Goal: Task Accomplishment & Management: Manage account settings

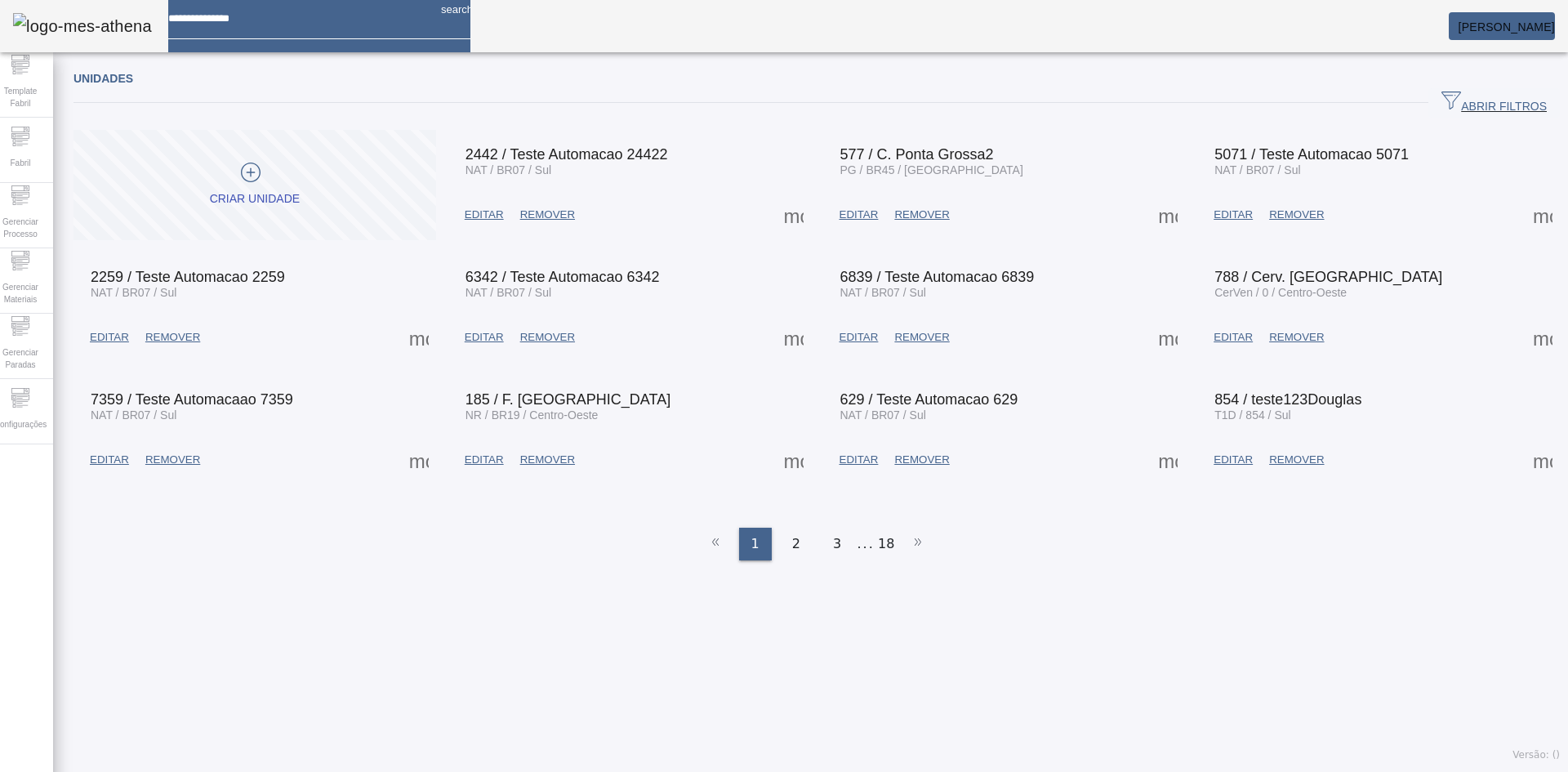
click at [278, 23] on input at bounding box center [298, 12] width 260 height 26
type input "****"
click at [1457, 91] on span "button" at bounding box center [1494, 102] width 132 height 39
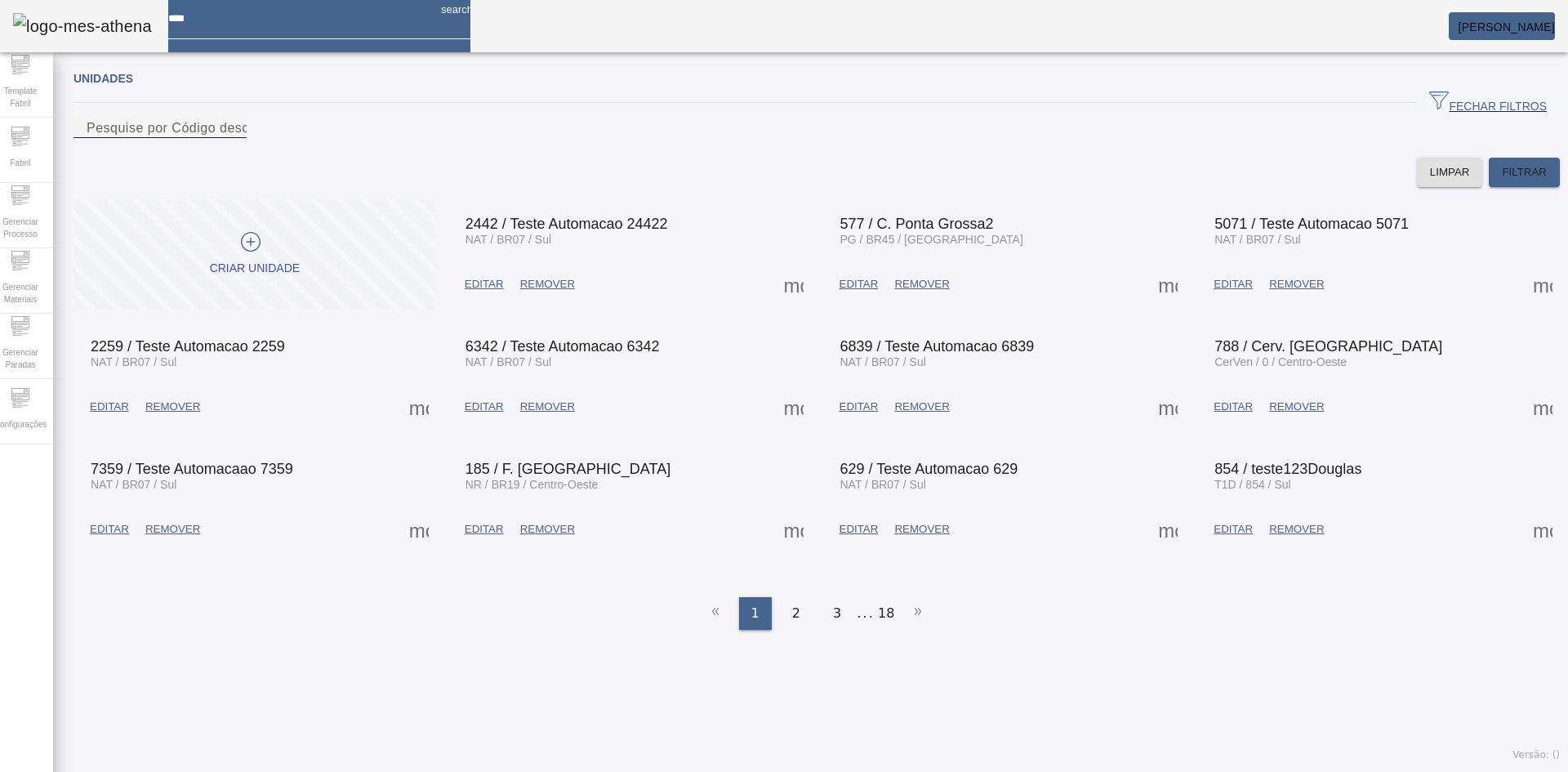
click at [234, 138] on input "Pesquise por Código descrição ou sigla" at bounding box center [159, 129] width 147 height 20
type input "****"
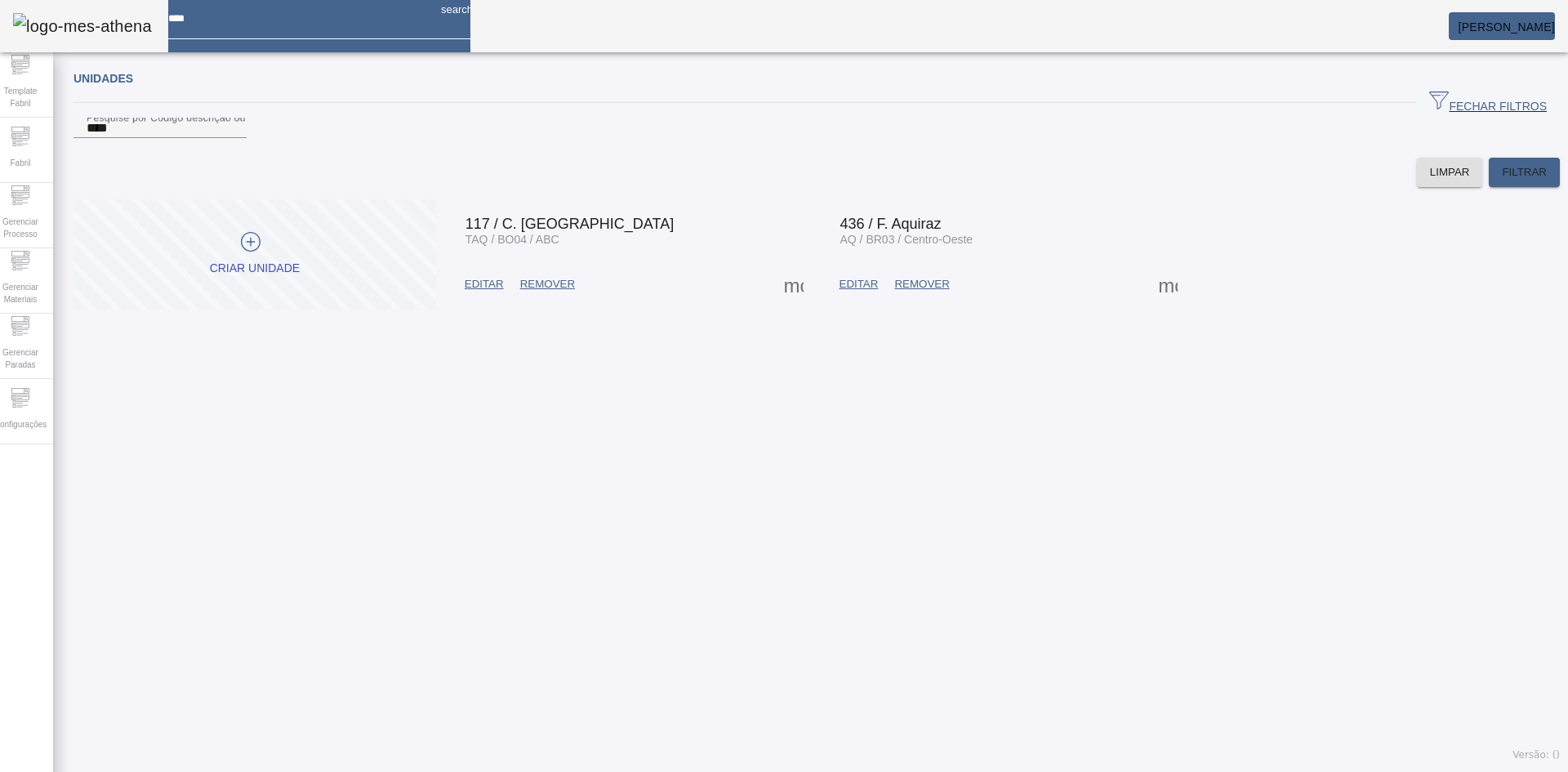
click at [1160, 303] on span at bounding box center [1168, 284] width 39 height 39
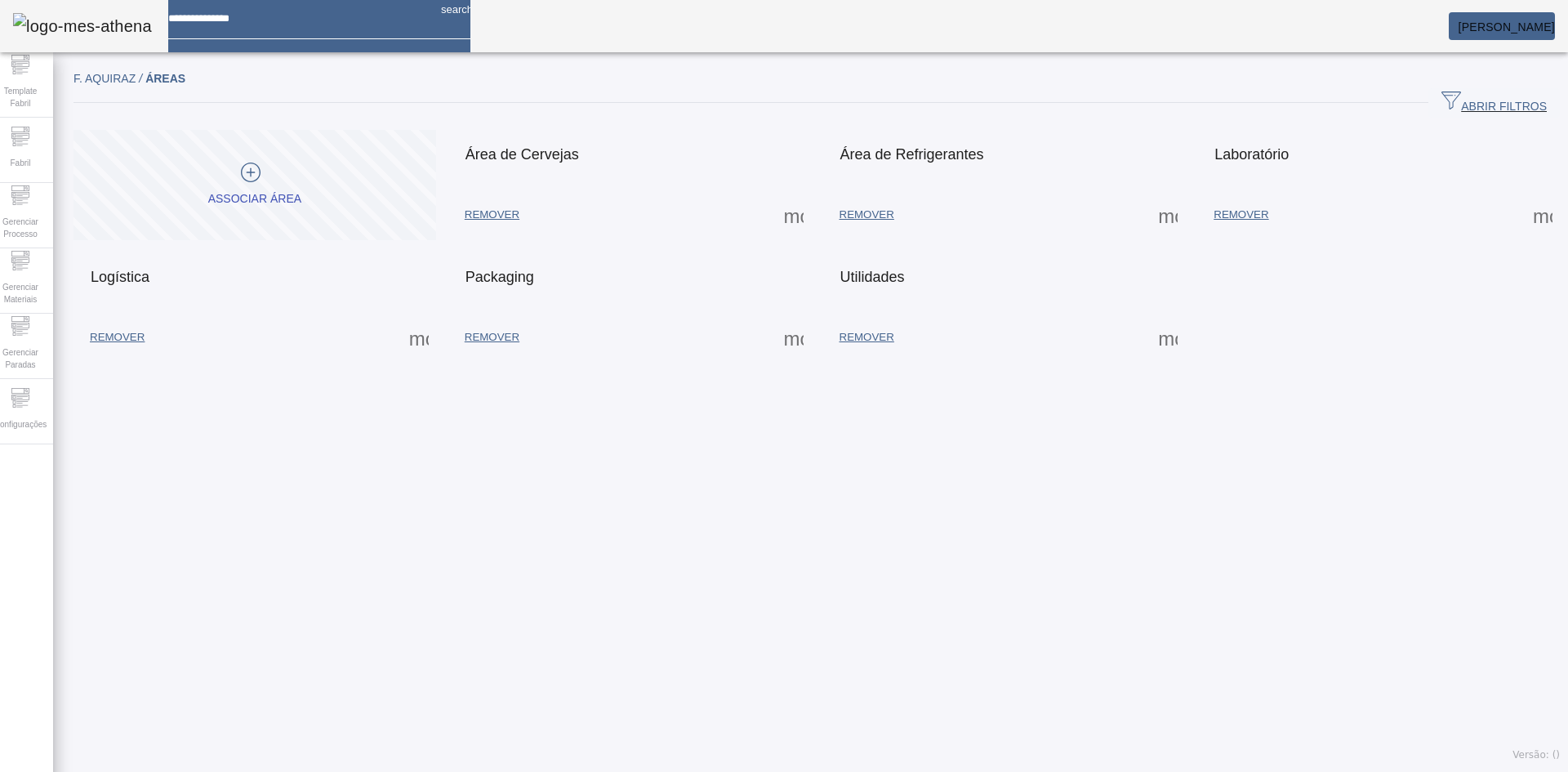
click at [787, 215] on span at bounding box center [794, 214] width 39 height 39
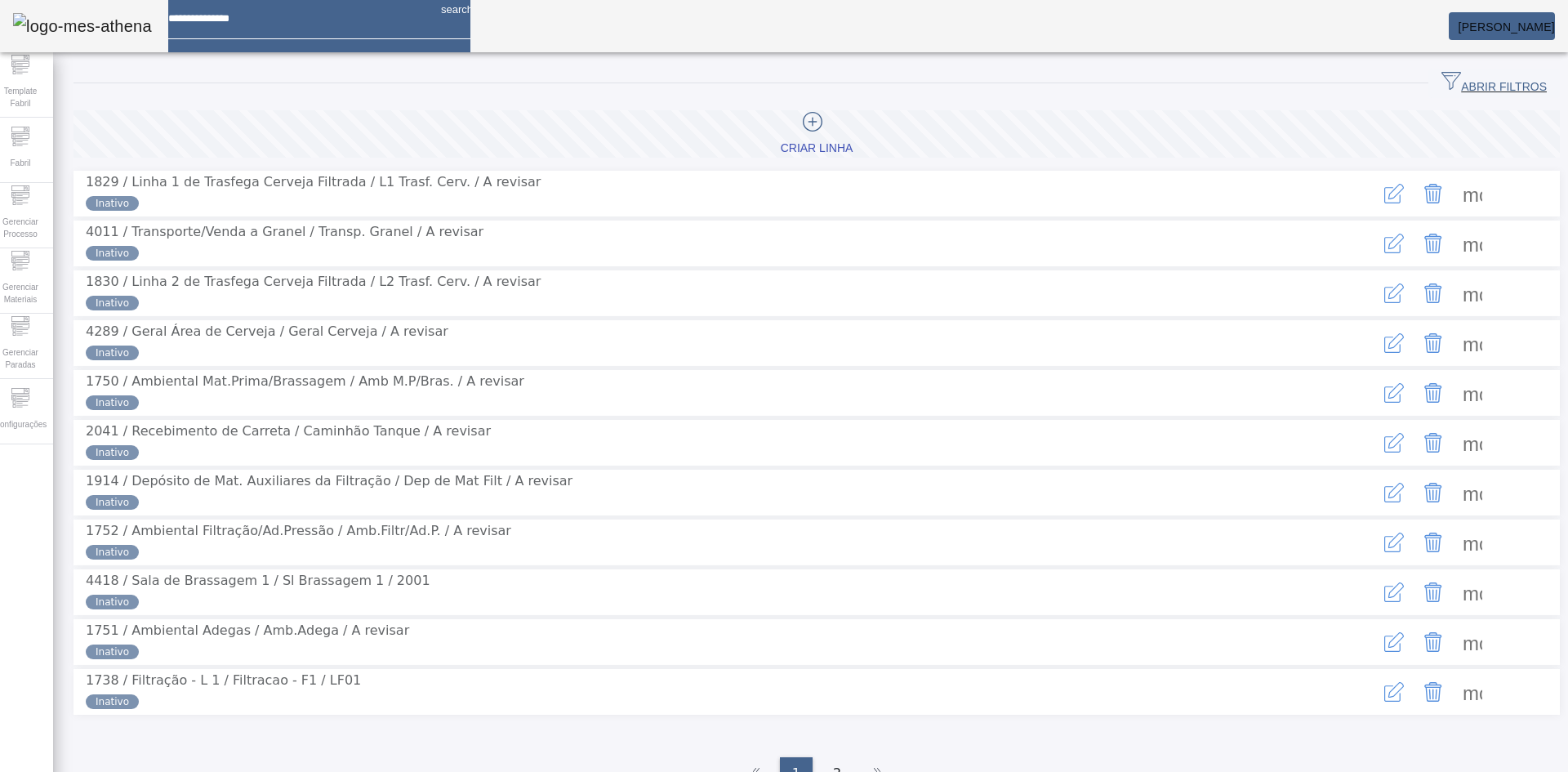
drag, startPoint x: 306, startPoint y: 171, endPoint x: 375, endPoint y: 175, distance: 69.1
drag, startPoint x: 375, startPoint y: 175, endPoint x: 981, endPoint y: 163, distance: 606.1
click at [981, 163] on div "Criar linha 1829 / Linha 1 de Trasfega Cerveja Filtrada / L1 Trasf. Cerv. / A r…" at bounding box center [817, 412] width 1487 height 604
click at [303, 20] on input at bounding box center [298, 12] width 260 height 26
type input "****"
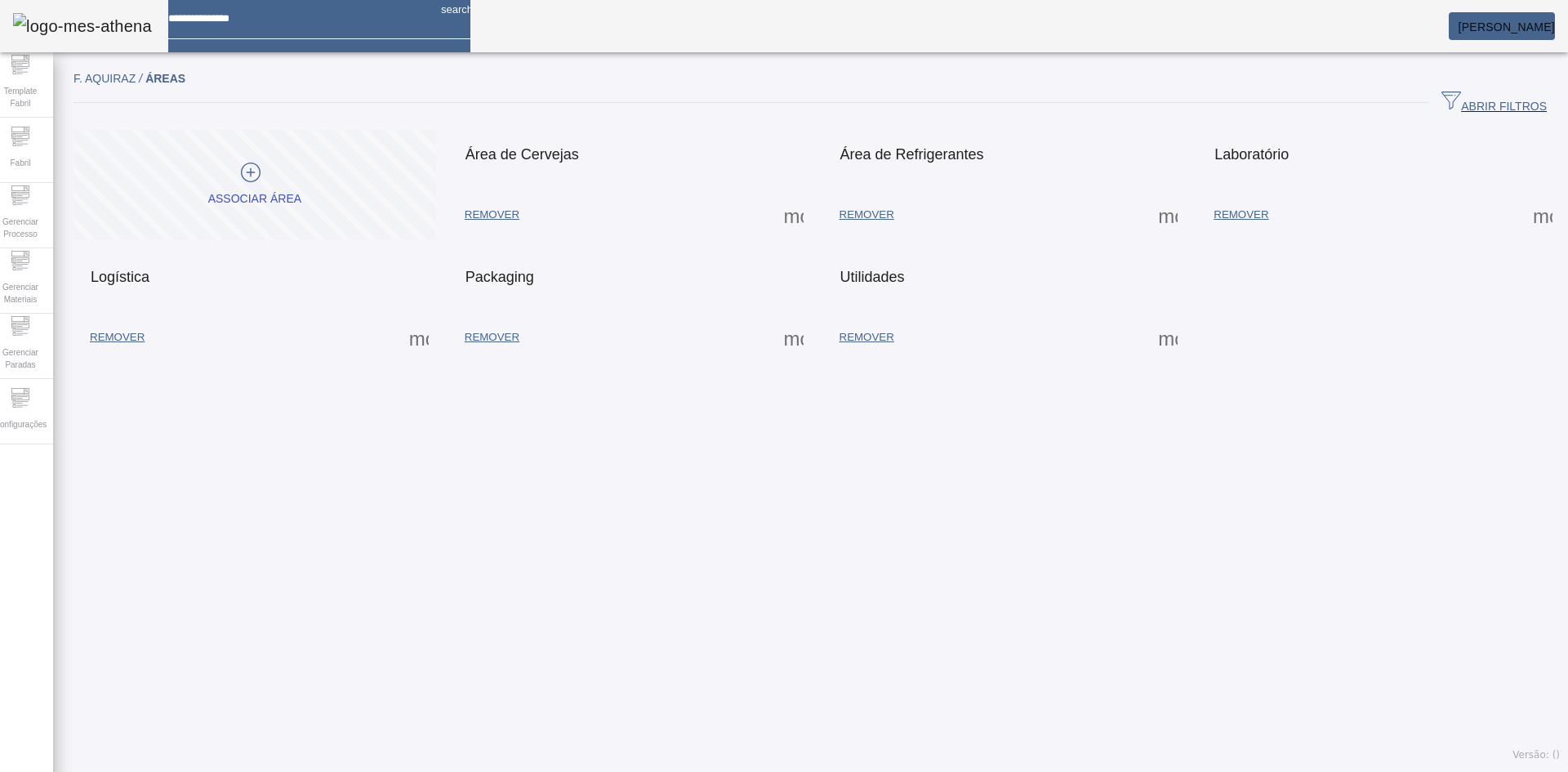
click at [783, 214] on span at bounding box center [794, 214] width 39 height 39
click at [961, 771] on div at bounding box center [784, 772] width 1568 height 0
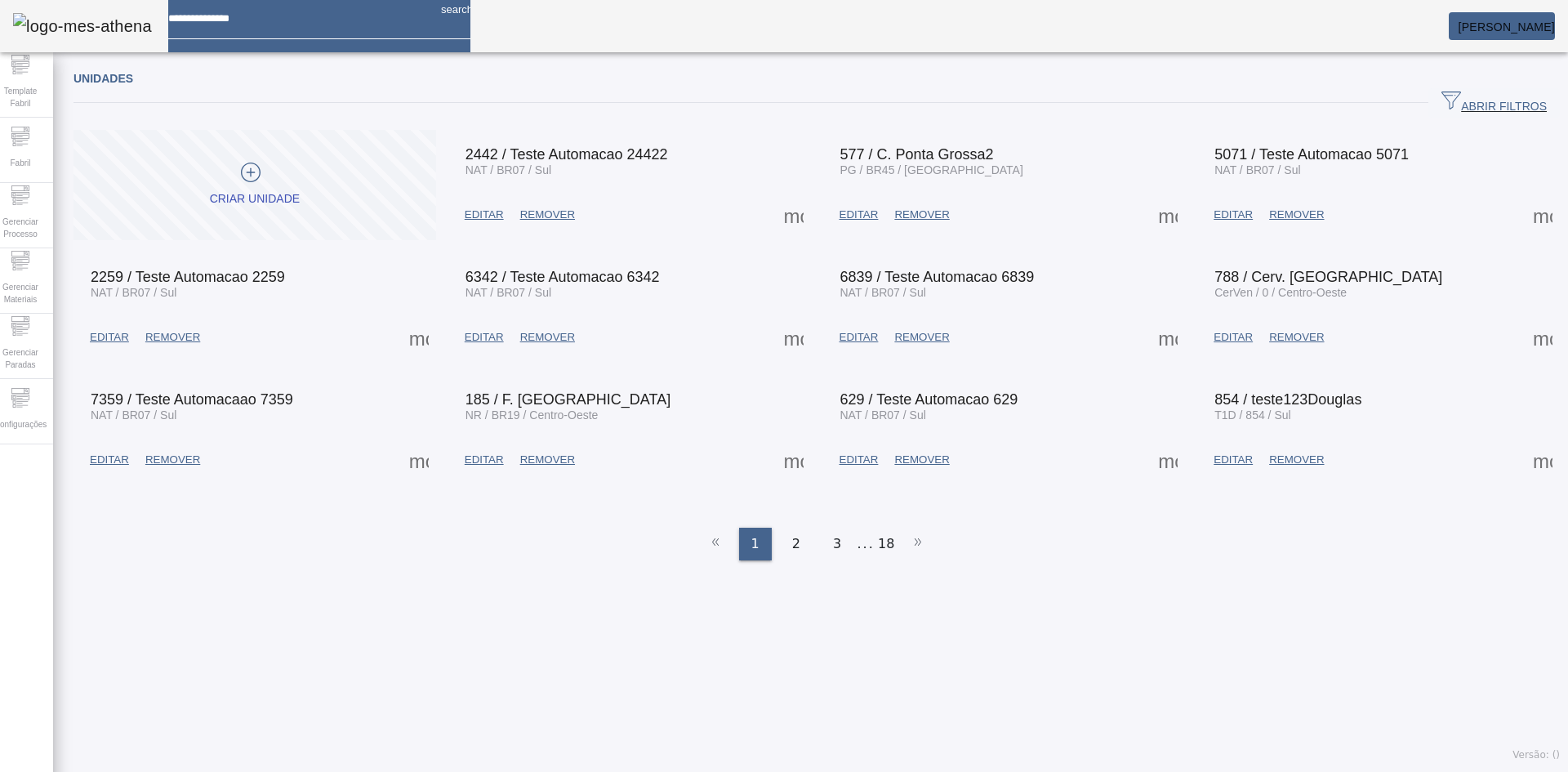
click at [1484, 100] on span "ABRIR FILTROS" at bounding box center [1494, 103] width 105 height 25
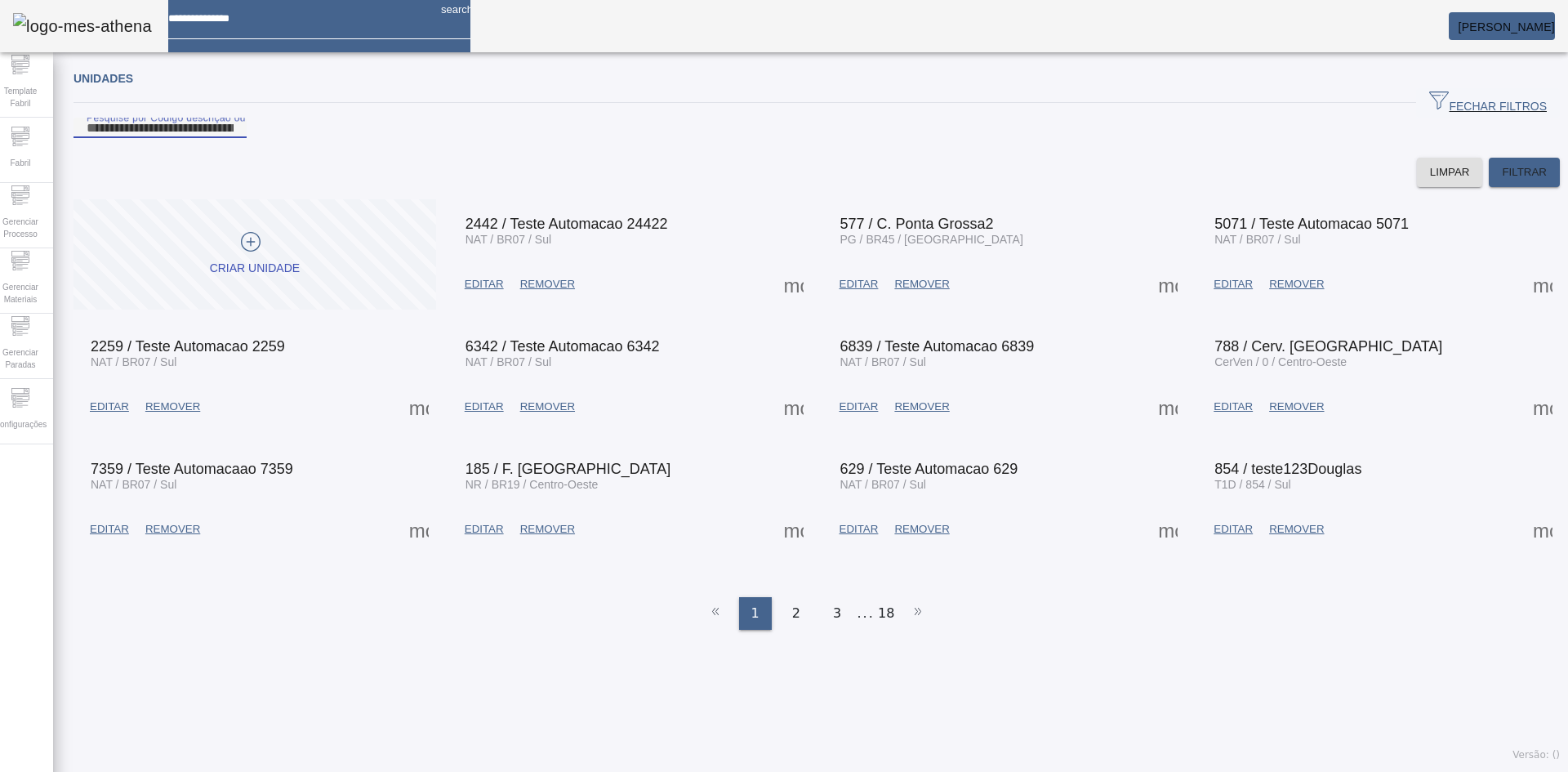
click at [234, 138] on input "Pesquise por Código descrição ou sigla" at bounding box center [159, 129] width 147 height 20
type input "****"
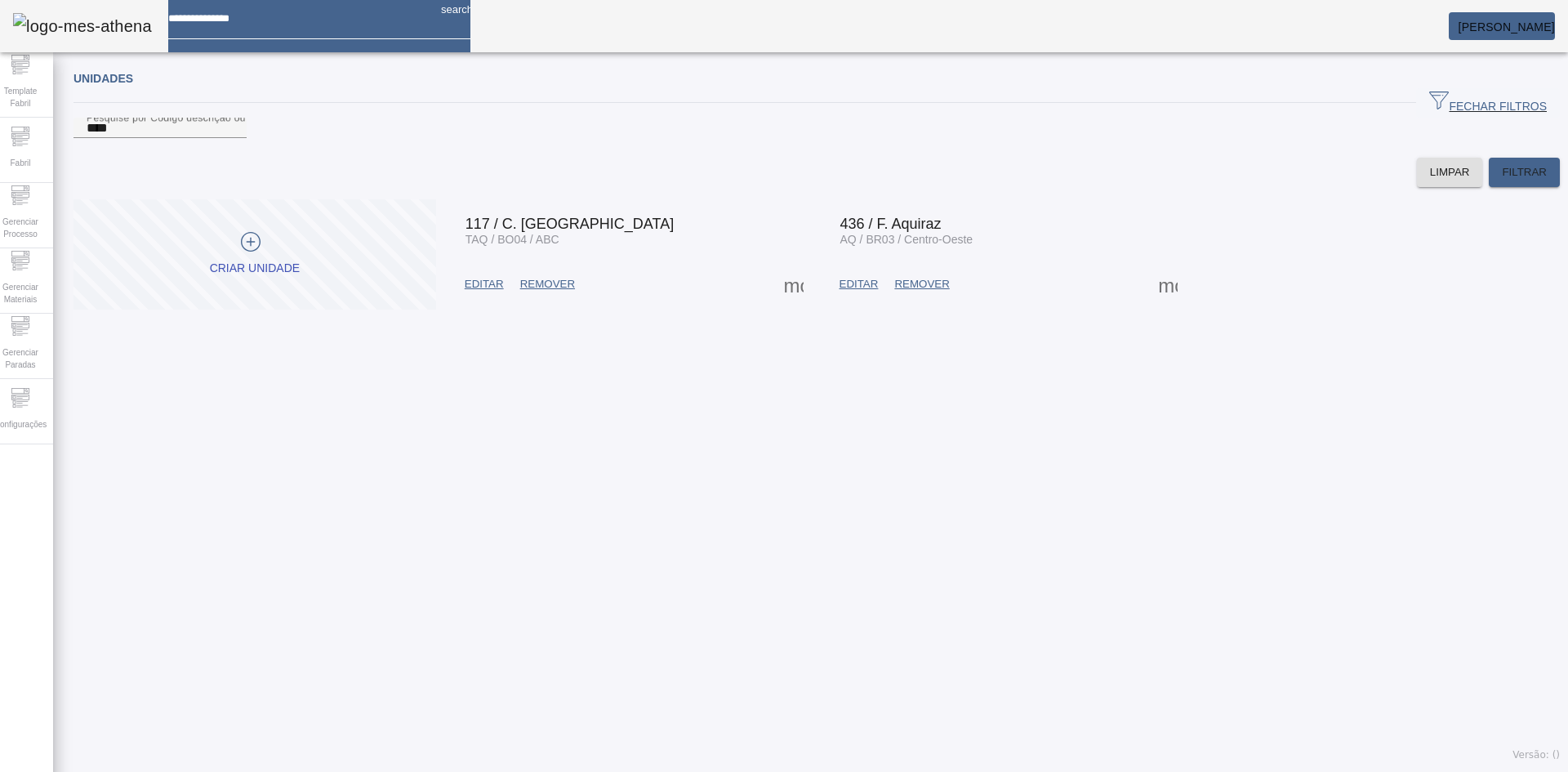
click at [1157, 303] on span at bounding box center [1168, 284] width 39 height 39
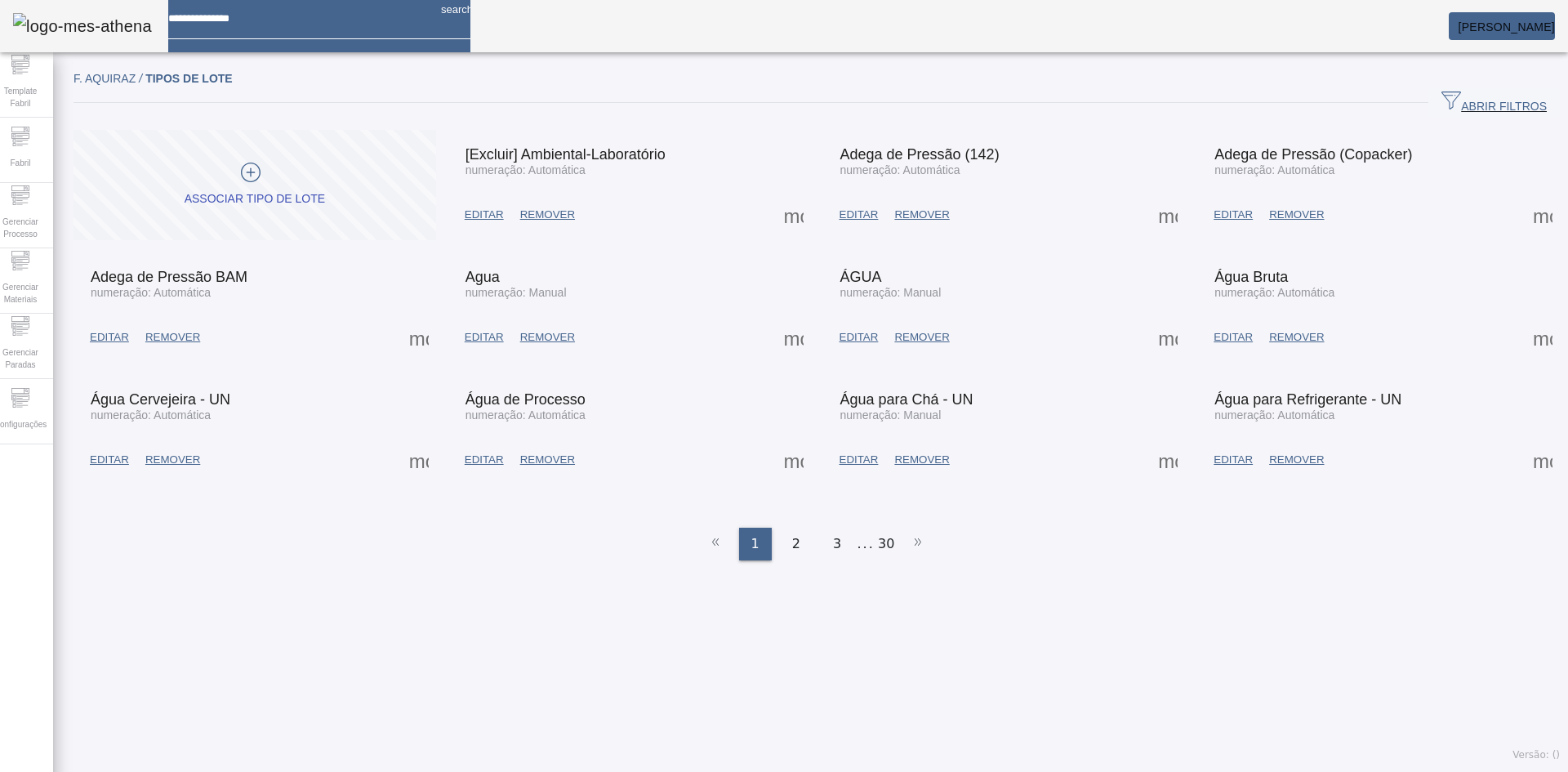
click at [1480, 106] on span "ABRIR FILTROS" at bounding box center [1494, 103] width 105 height 25
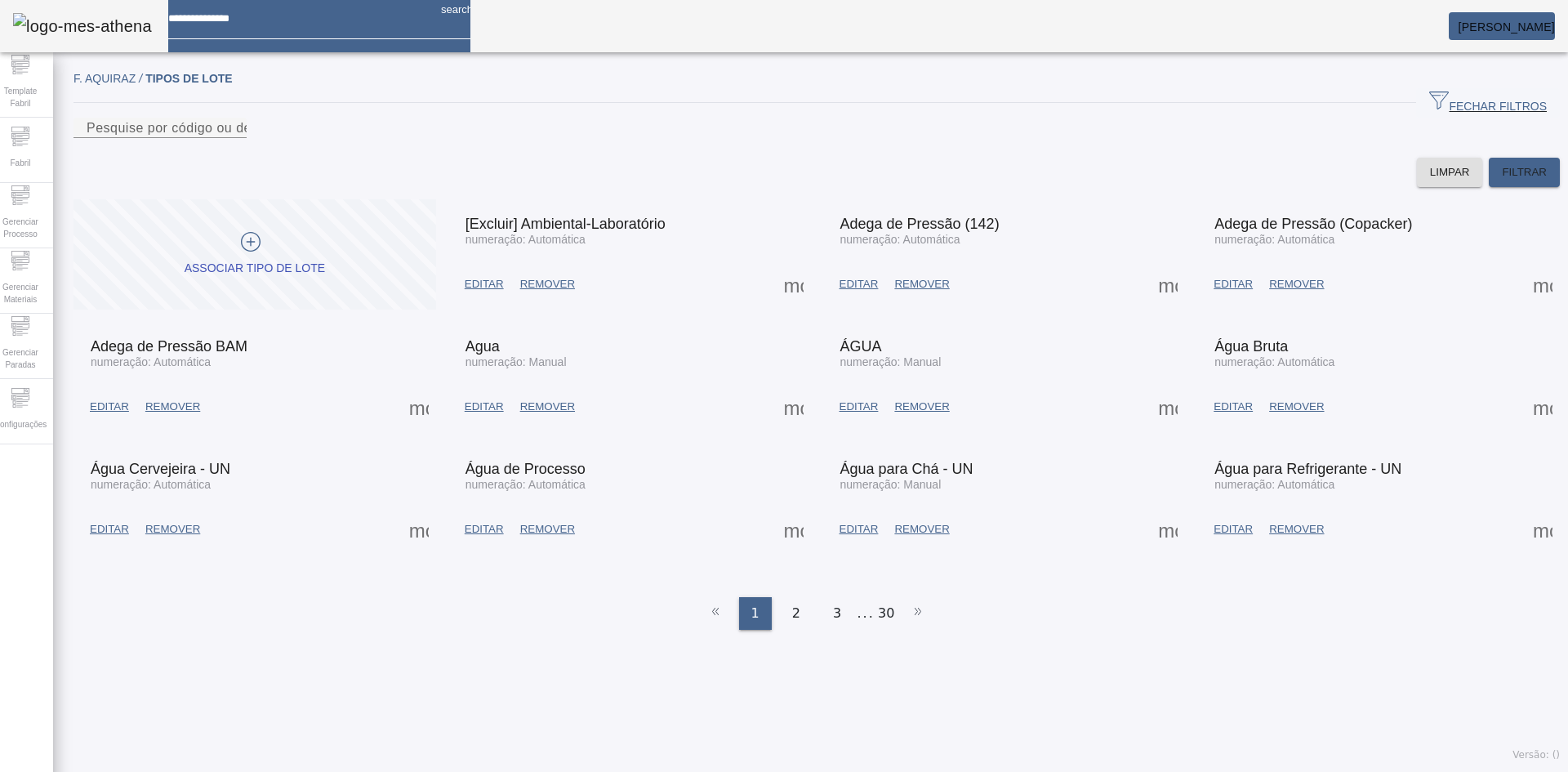
click at [1026, 112] on div "FECHAR FILTROS" at bounding box center [817, 102] width 1487 height 29
click at [234, 138] on input "Pesquise por código ou descrição" at bounding box center [159, 129] width 147 height 20
type input "***"
click at [1518, 185] on span at bounding box center [1525, 172] width 71 height 39
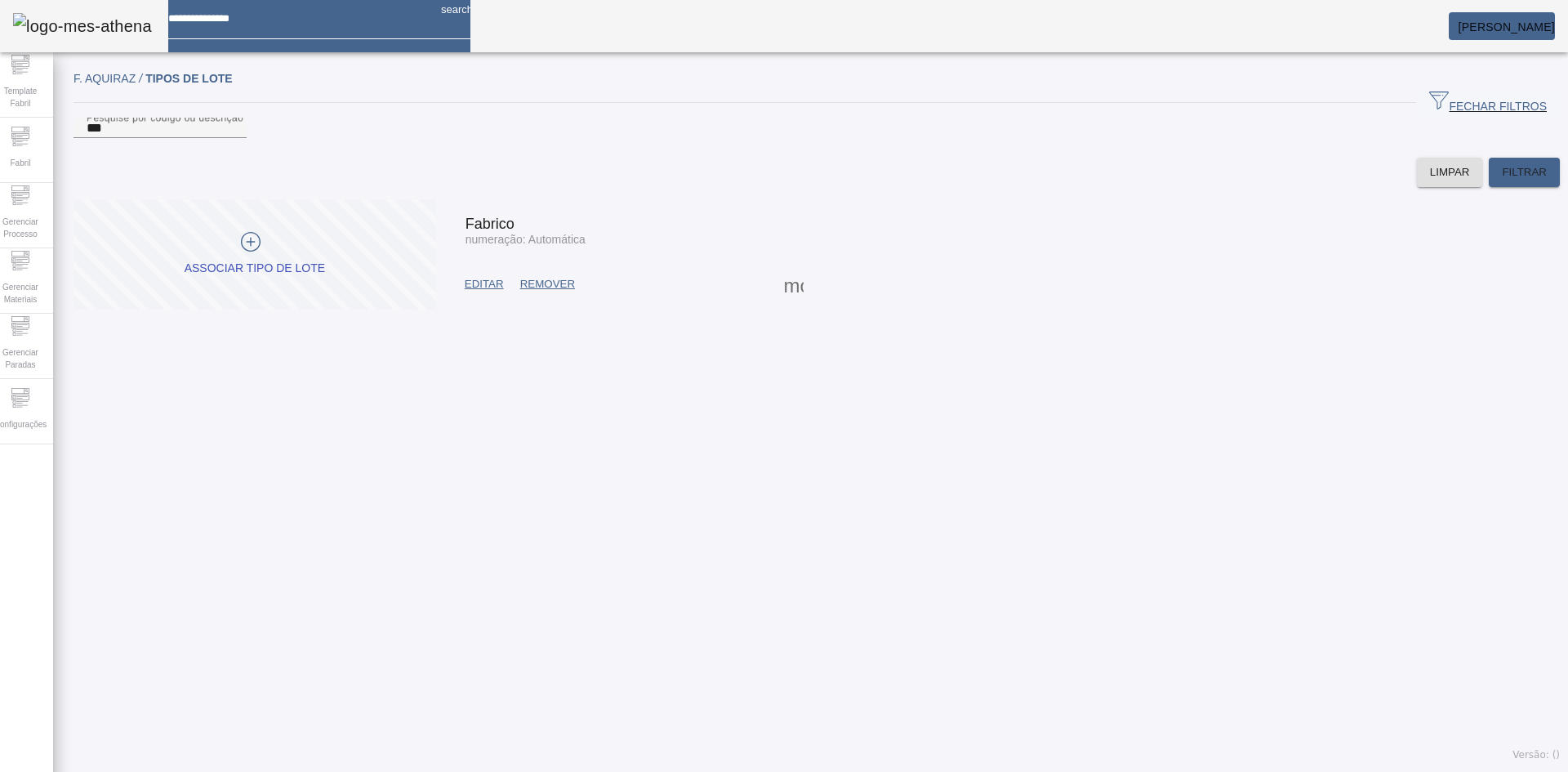
click at [776, 299] on span at bounding box center [794, 284] width 39 height 39
drag, startPoint x: 528, startPoint y: 391, endPoint x: 501, endPoint y: 352, distance: 47.4
click at [527, 771] on div at bounding box center [784, 772] width 1568 height 0
click at [486, 293] on span "EDITAR" at bounding box center [483, 284] width 39 height 17
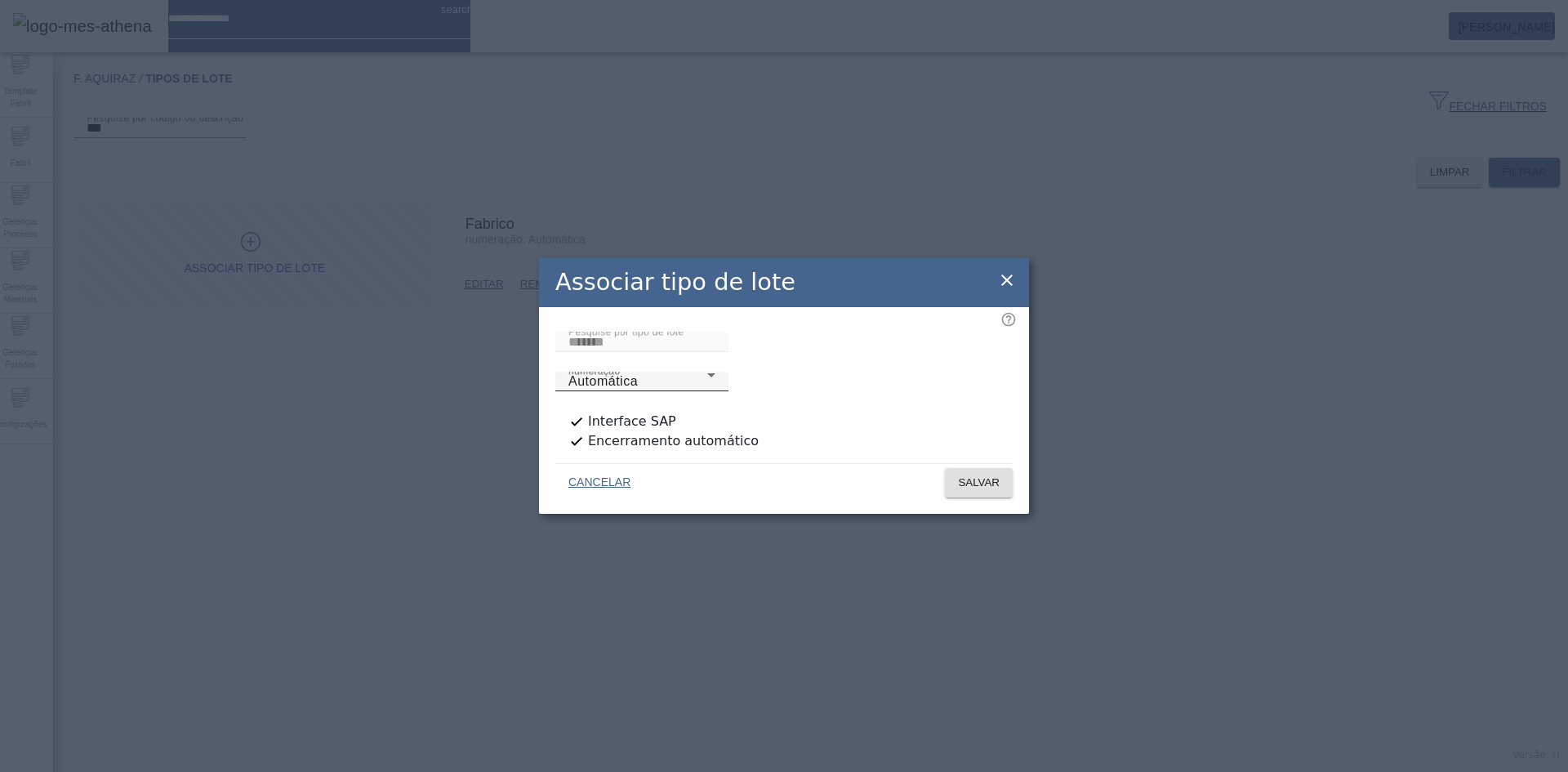
click at [638, 374] on span "Automática" at bounding box center [604, 381] width 70 height 14
click at [969, 474] on span "SALVAR" at bounding box center [978, 483] width 41 height 17
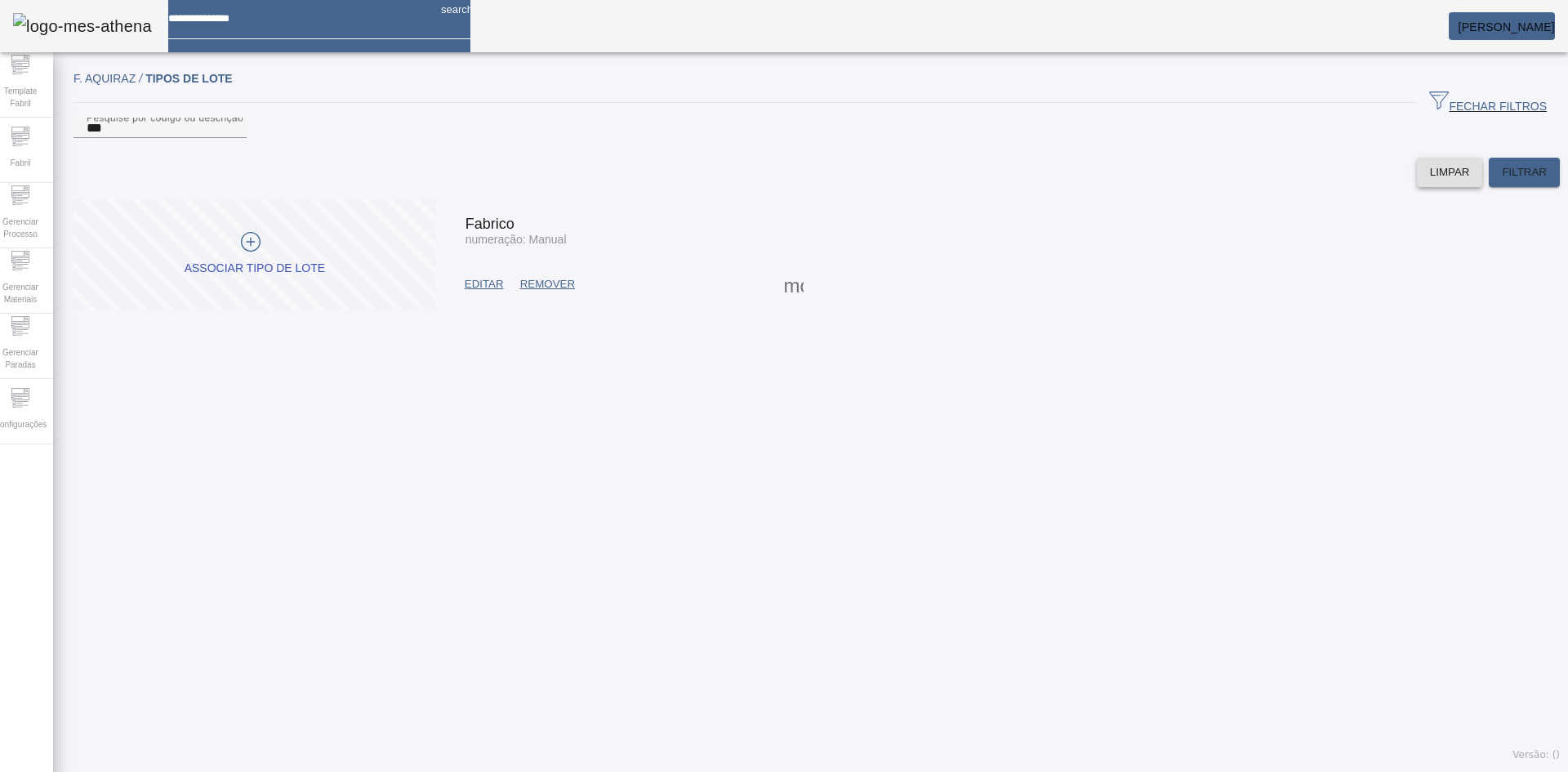
click at [1430, 181] on span "LIMPAR" at bounding box center [1450, 172] width 40 height 17
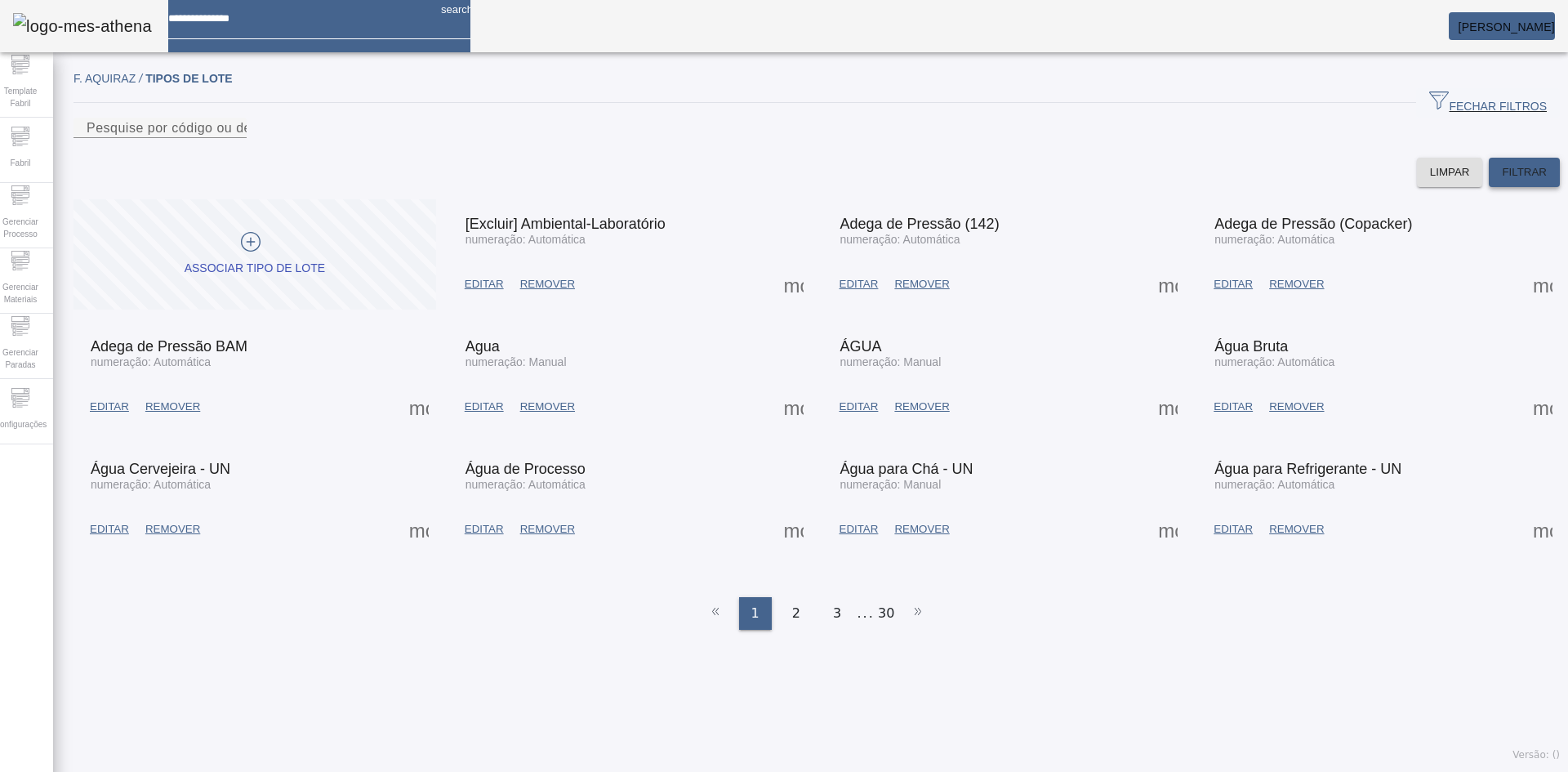
click at [1520, 181] on span "FILTRAR" at bounding box center [1525, 172] width 45 height 17
click at [797, 629] on div "2" at bounding box center [796, 613] width 32 height 32
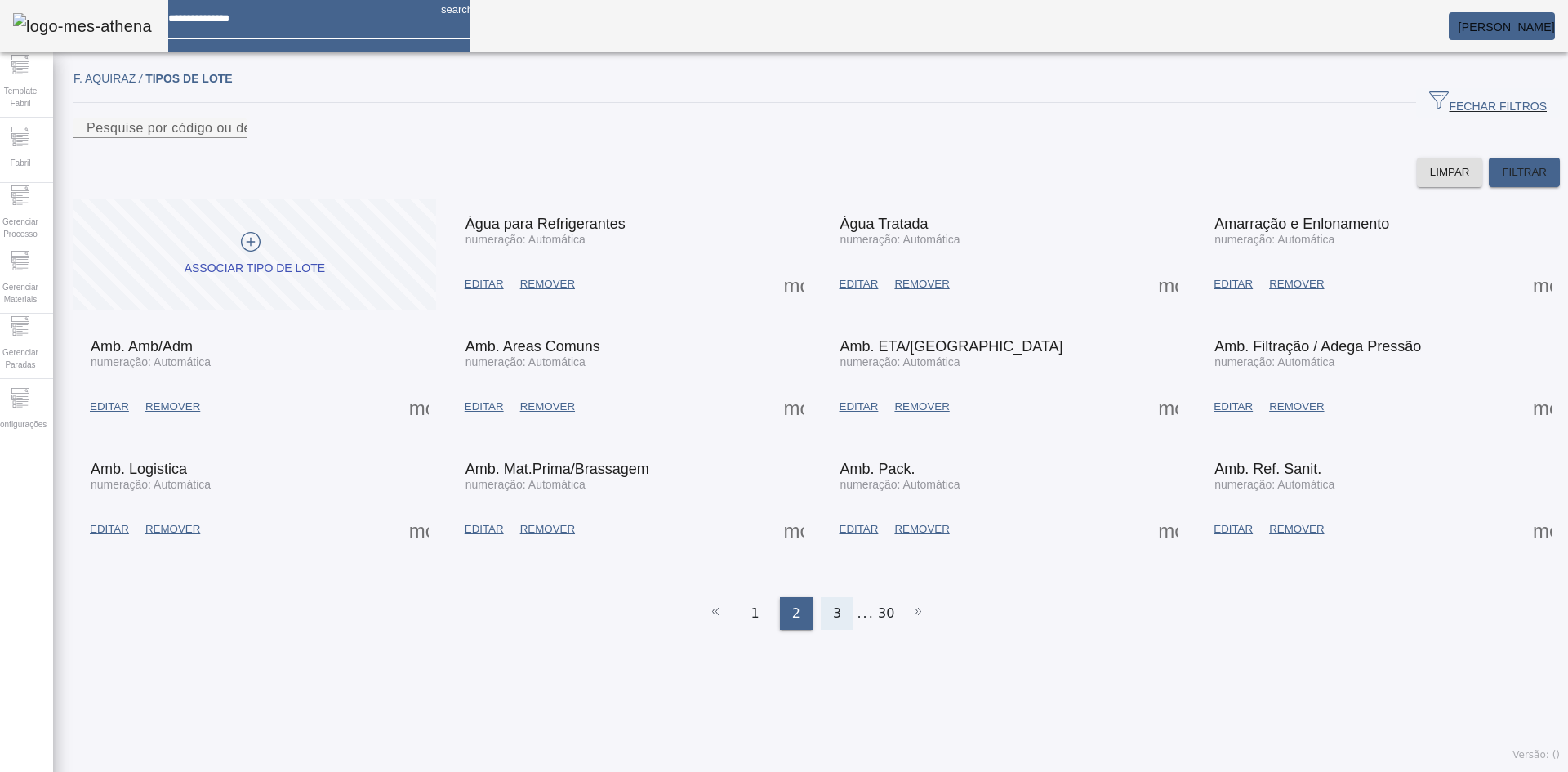
click at [833, 624] on span "3" at bounding box center [837, 614] width 8 height 20
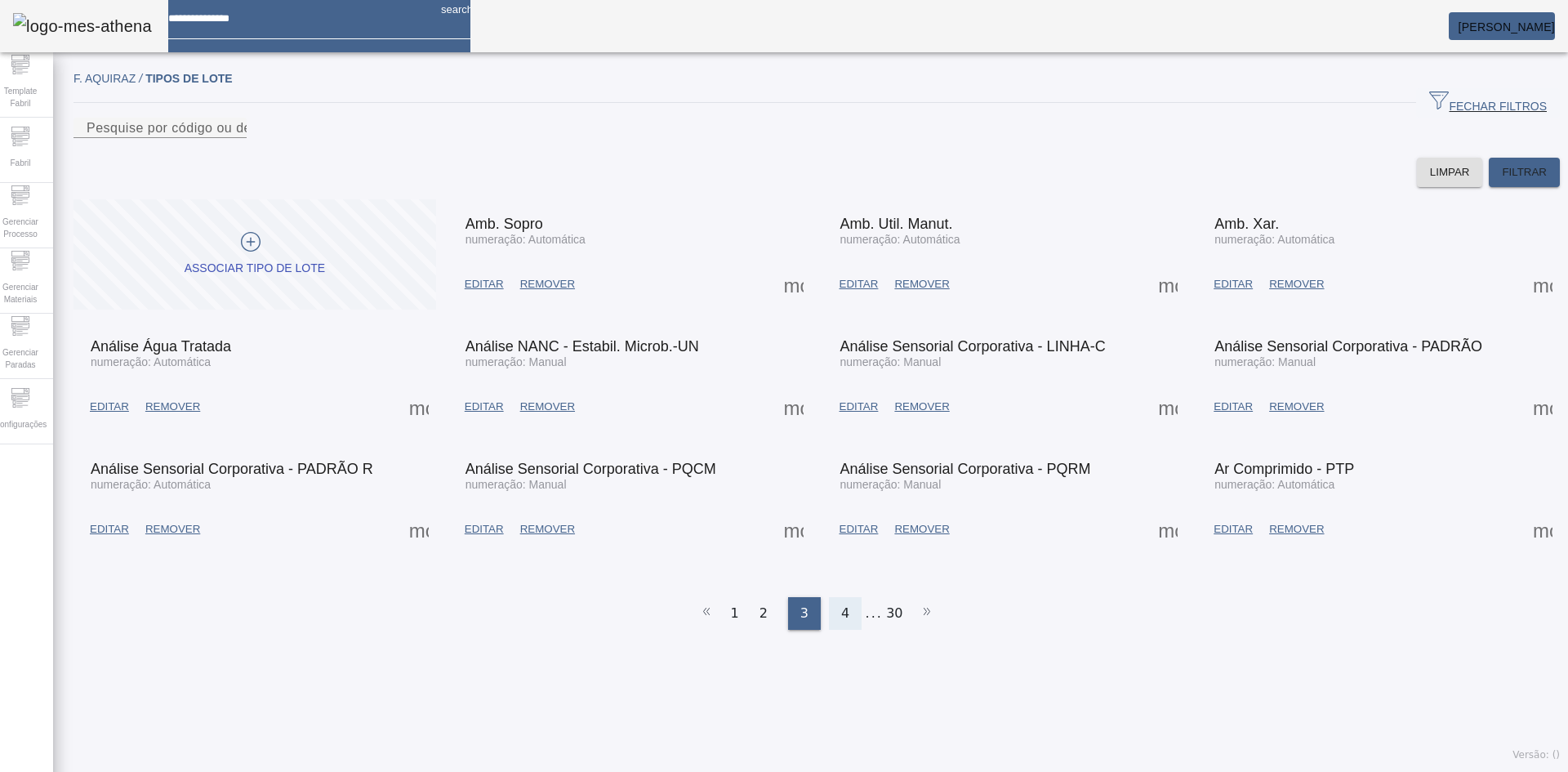
click at [829, 626] on div "4" at bounding box center [845, 613] width 32 height 32
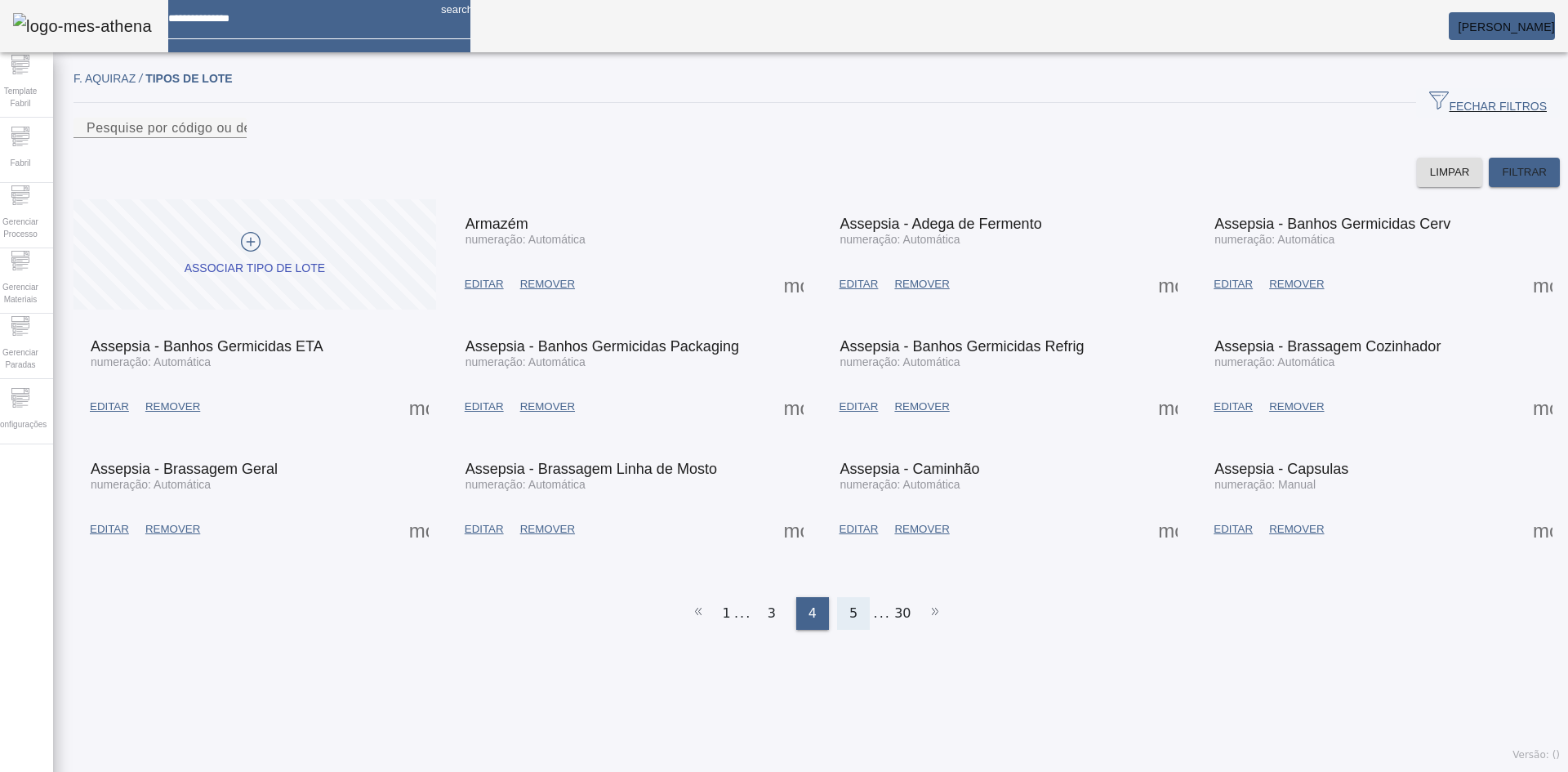
click at [839, 627] on div "5" at bounding box center [853, 613] width 32 height 32
